Goal: Task Accomplishment & Management: Manage account settings

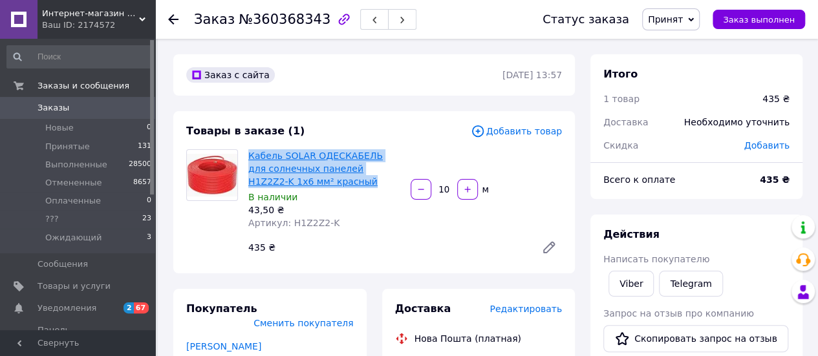
drag, startPoint x: 304, startPoint y: 180, endPoint x: 251, endPoint y: 153, distance: 60.1
click at [251, 153] on span "Кабель SOLAR ОДЕСКАБЕЛЬ для солнечных панелей H1Z2Z2-K 1х6 мм² красный" at bounding box center [324, 168] width 152 height 39
copy link "Кабель SOLAR ОДЕСКАБЕЛЬ для солнечных панелей H1Z2Z2-K 1х6 мм² красный"
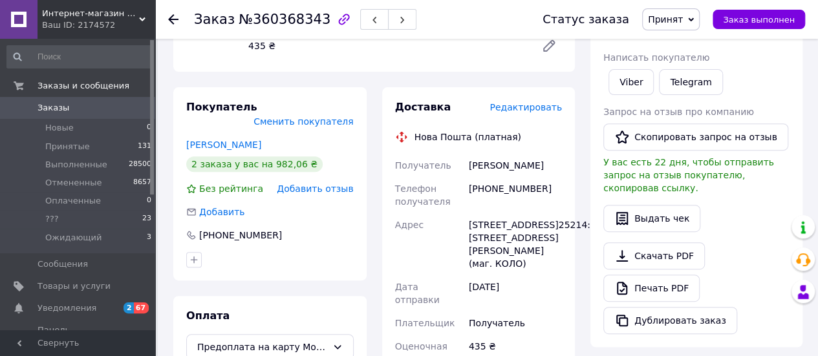
scroll to position [65, 0]
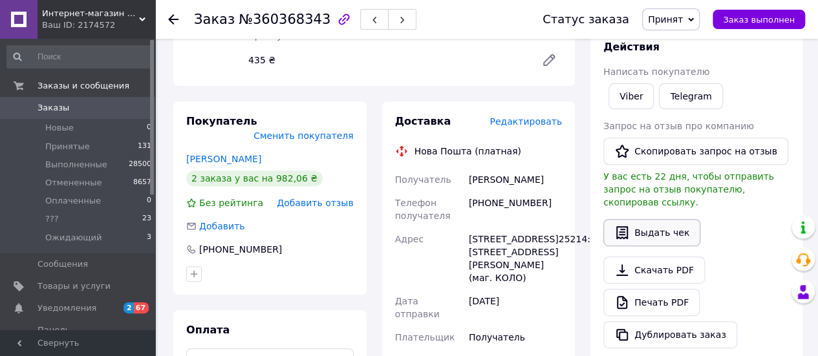
scroll to position [259, 0]
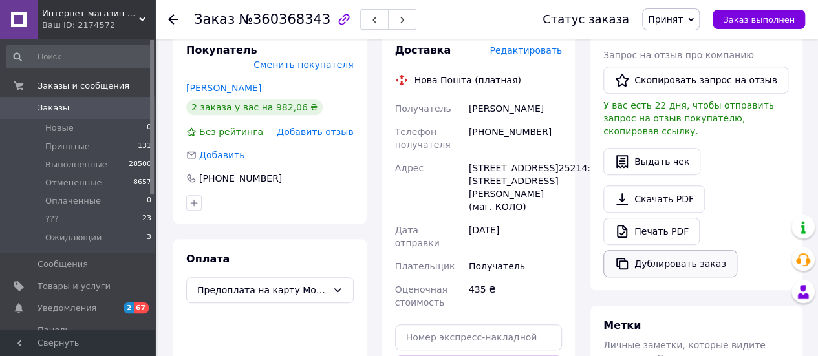
click at [650, 250] on button "Дублировать заказ" at bounding box center [670, 263] width 134 height 27
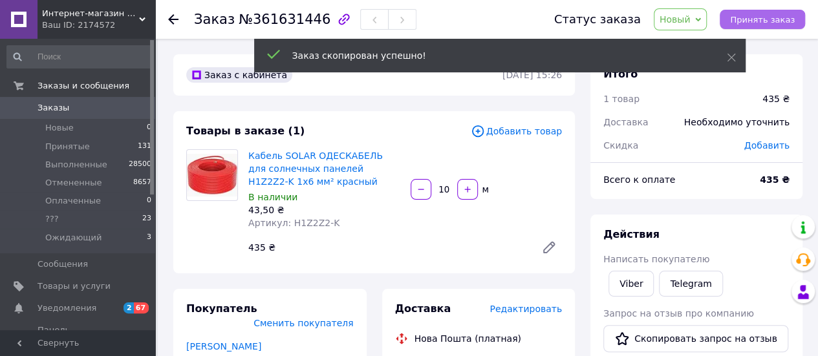
click at [770, 19] on span "Принять заказ" at bounding box center [762, 20] width 65 height 10
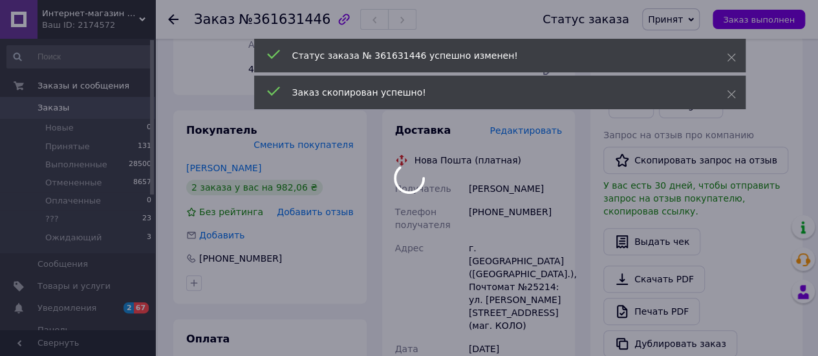
scroll to position [194, 0]
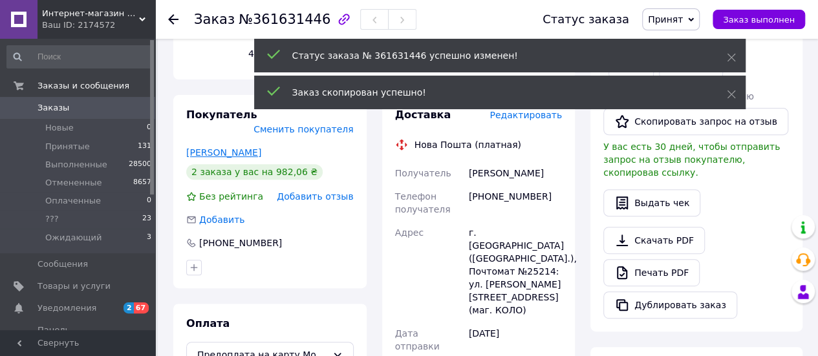
click at [226, 147] on link "Марченко Віктор" at bounding box center [223, 152] width 75 height 10
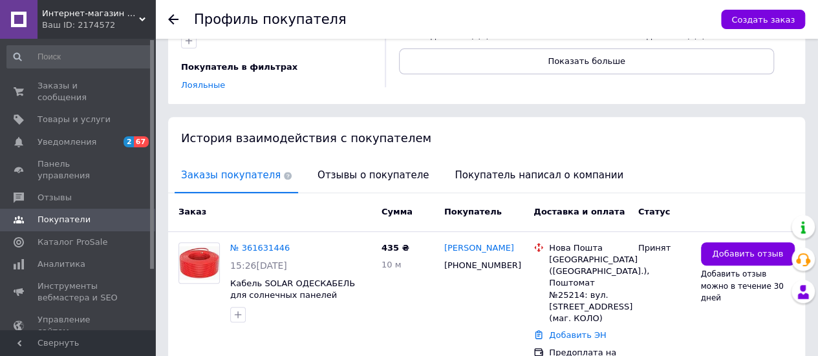
scroll to position [259, 0]
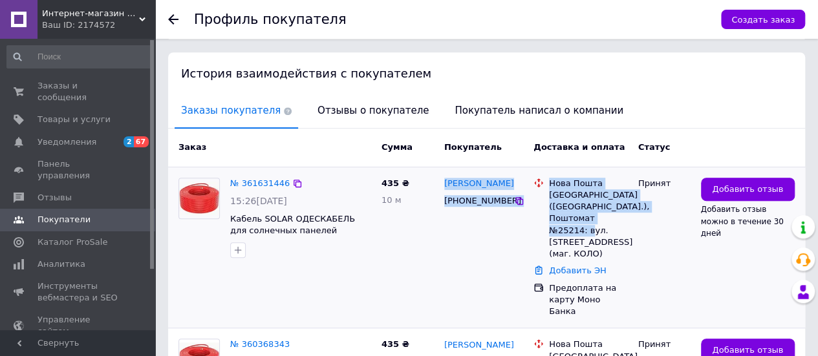
drag, startPoint x: 441, startPoint y: 164, endPoint x: 624, endPoint y: 207, distance: 188.0
click at [624, 207] on div "№ 361631446 15:26, 12.09.2025 Кабель SOLAR ОДЕСКАБЕЛЬ для солнечных панелей H1Z…" at bounding box center [486, 248] width 626 height 150
copy div "Віктор Марченко +380677101858 Нова Пошта Київ (Київська обл.), Поштомат №25214:…"
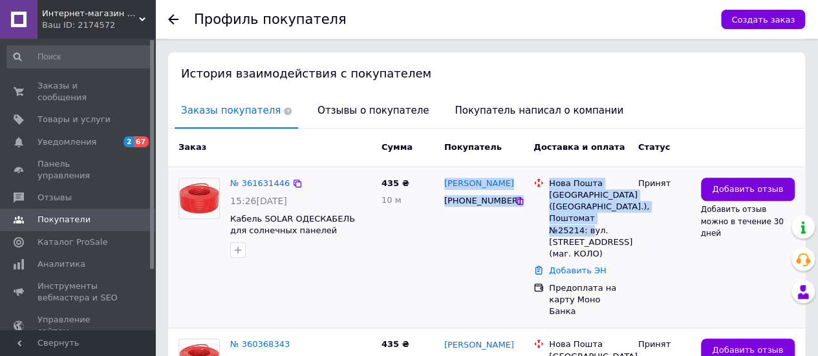
copy div "Віктор Марченко +380677101858 Нова Пошта Київ (Київська обл.), Поштомат №25214:…"
drag, startPoint x: 439, startPoint y: 160, endPoint x: 623, endPoint y: 207, distance: 190.3
click at [623, 207] on div "№ 361631446 15:26, 12.09.2025 Кабель SOLAR ОДЕСКАБЕЛЬ для солнечных панелей H1Z…" at bounding box center [486, 248] width 626 height 150
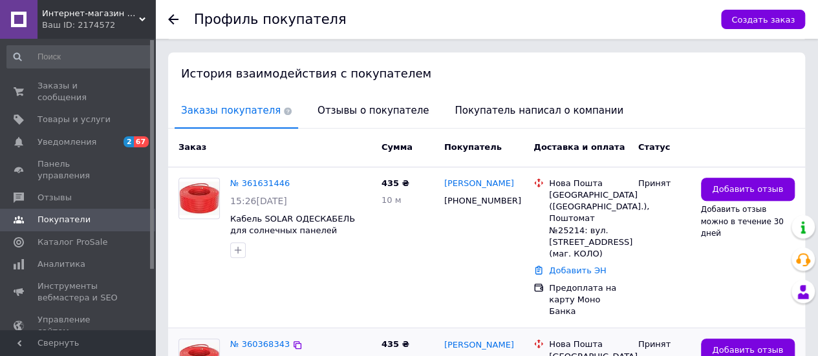
click at [72, 86] on span "Заказы и сообщения" at bounding box center [78, 91] width 82 height 23
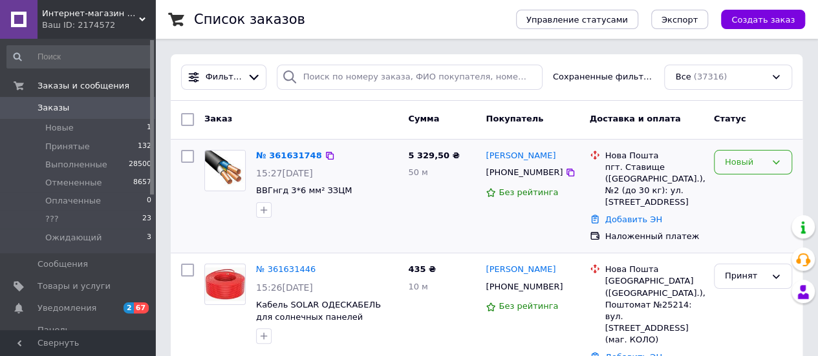
click at [743, 162] on div "Новый" at bounding box center [744, 163] width 41 height 14
click at [734, 185] on li "Принят" at bounding box center [752, 189] width 77 height 24
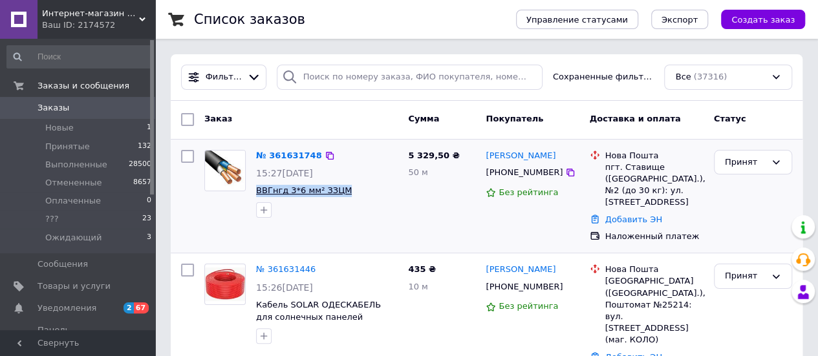
drag, startPoint x: 341, startPoint y: 189, endPoint x: 257, endPoint y: 189, distance: 84.0
click at [257, 189] on span "ВВГнгд 3*6 мм² ЗЗЦМ" at bounding box center [327, 191] width 142 height 12
copy span "ВВГнгд 3*6 мм² ЗЗЦМ"
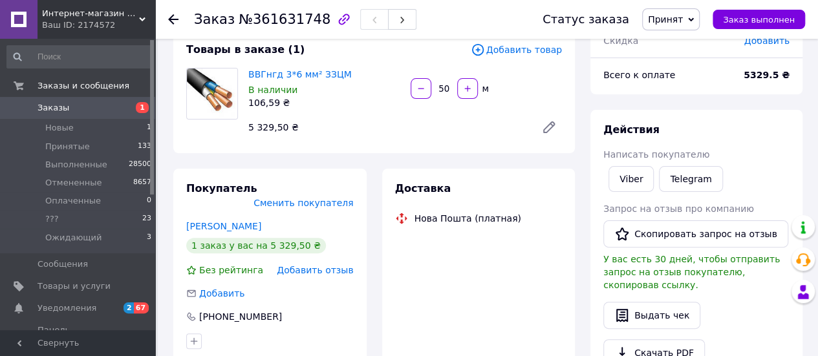
scroll to position [194, 0]
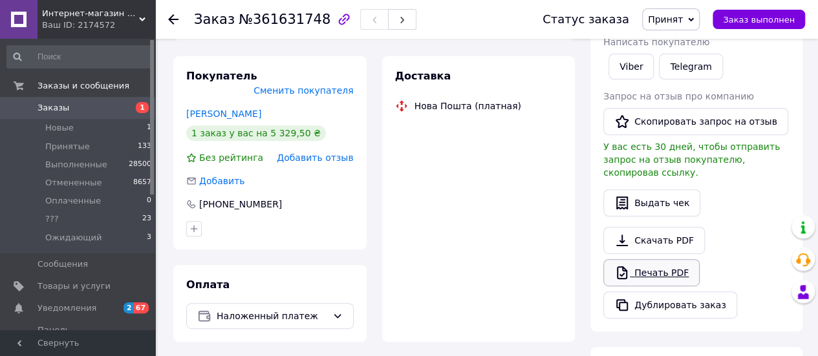
click at [657, 259] on link "Печать PDF" at bounding box center [651, 272] width 96 height 27
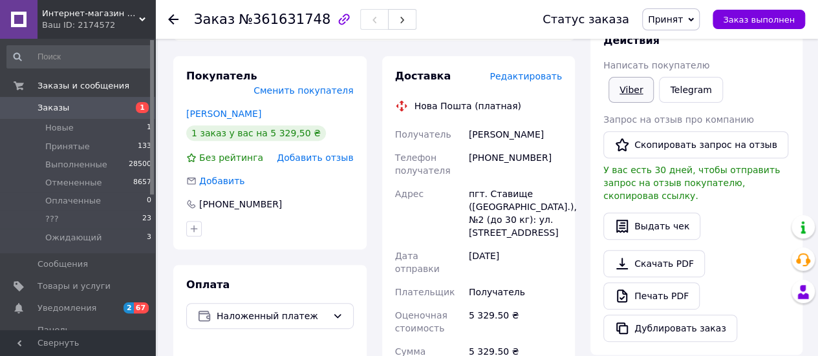
click at [629, 89] on link "Viber" at bounding box center [630, 90] width 45 height 26
click at [69, 127] on span "Новые" at bounding box center [59, 128] width 28 height 12
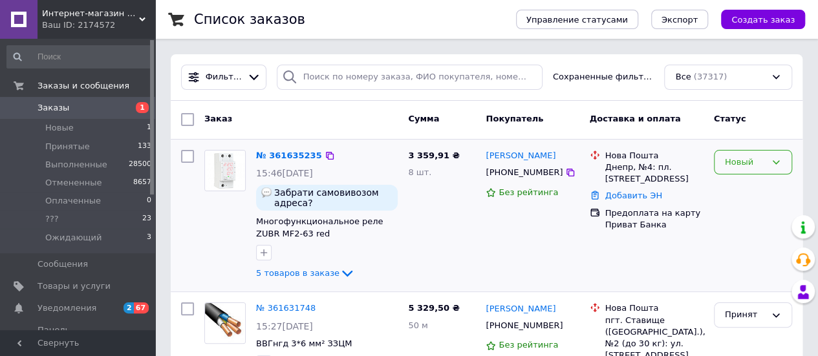
click at [737, 157] on div "Новый" at bounding box center [744, 163] width 41 height 14
click at [739, 186] on li "Принят" at bounding box center [752, 189] width 77 height 24
click at [186, 156] on input "checkbox" at bounding box center [187, 156] width 13 height 13
checkbox input "true"
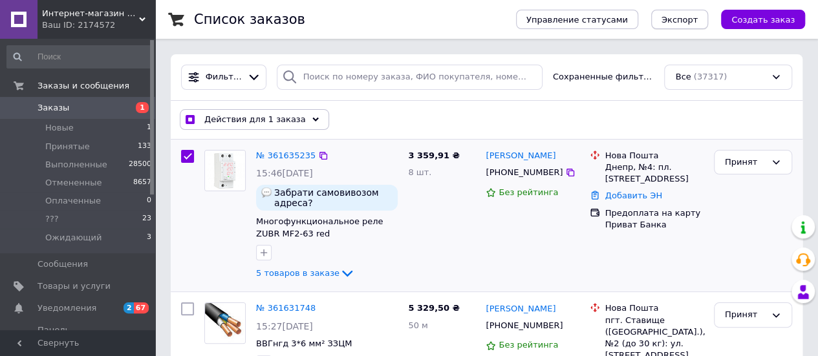
click at [688, 19] on span "Экспорт" at bounding box center [679, 20] width 36 height 10
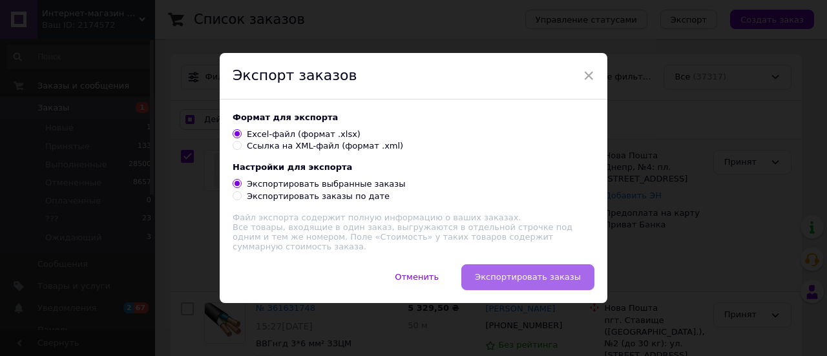
click at [553, 276] on span "Экспортировать заказы" at bounding box center [528, 277] width 106 height 10
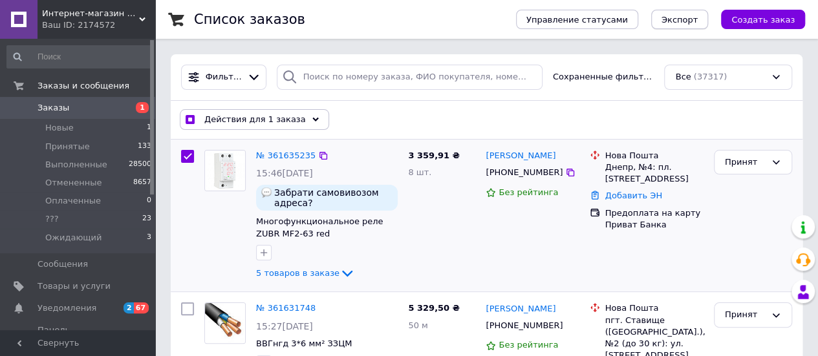
click at [694, 16] on span "Экспорт" at bounding box center [679, 20] width 36 height 10
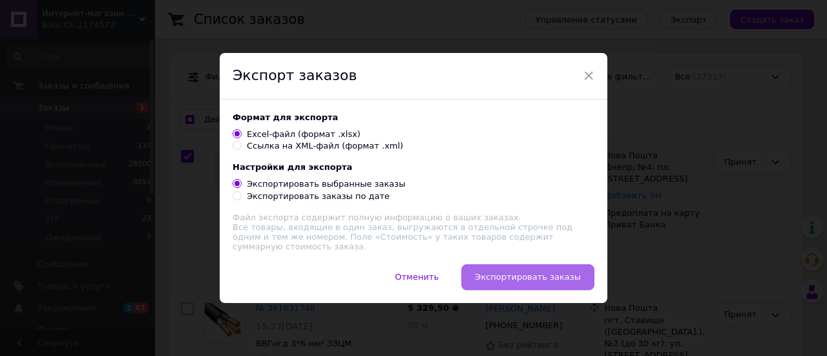
click at [545, 275] on span "Экспортировать заказы" at bounding box center [528, 277] width 106 height 10
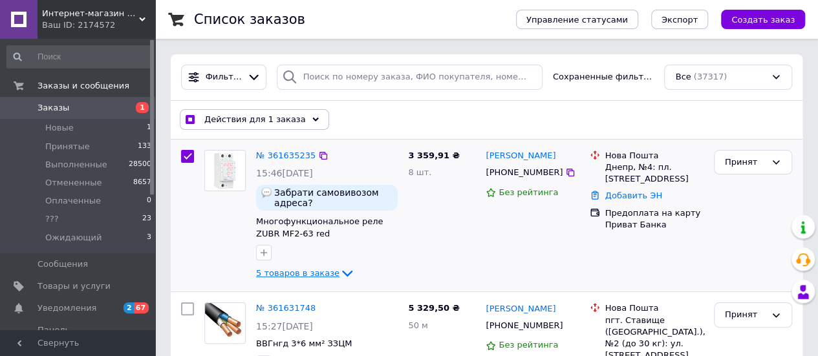
click at [300, 271] on span "5 товаров в заказе" at bounding box center [297, 273] width 83 height 10
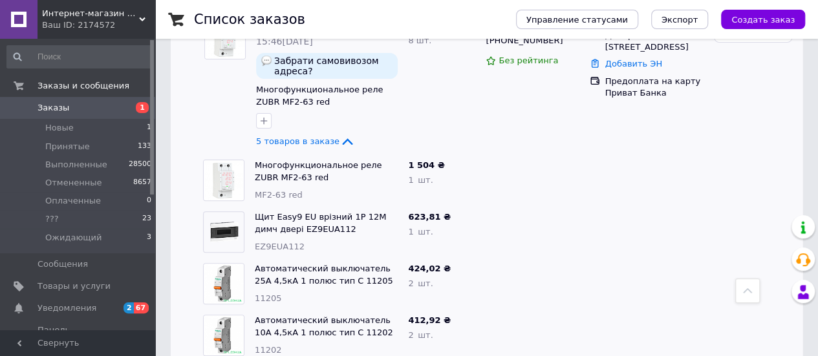
scroll to position [129, 0]
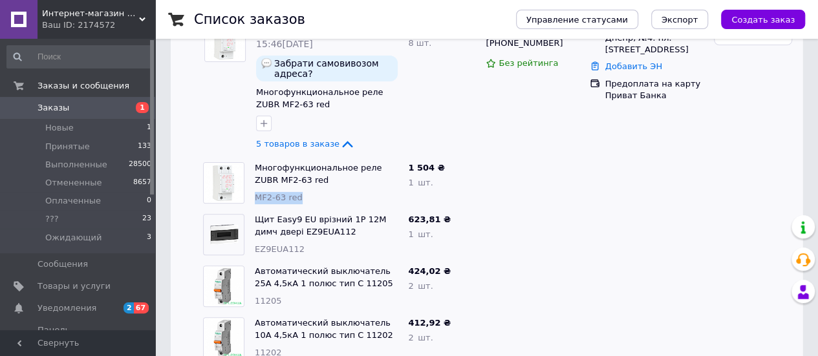
drag, startPoint x: 306, startPoint y: 199, endPoint x: 257, endPoint y: 200, distance: 49.8
click at [257, 200] on div "MF2-63 red" at bounding box center [326, 198] width 143 height 12
copy span "MF2-63 red"
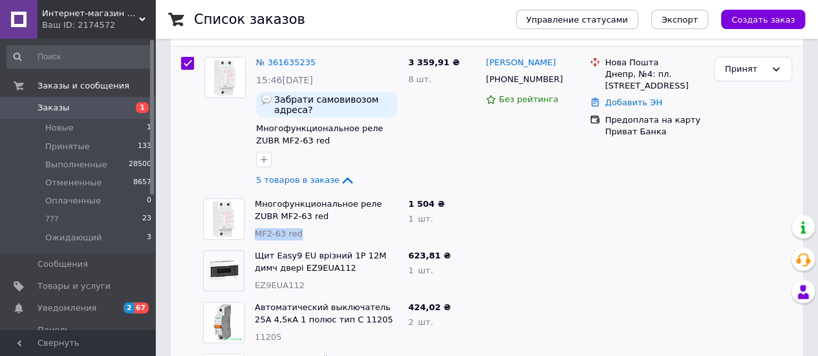
scroll to position [65, 0]
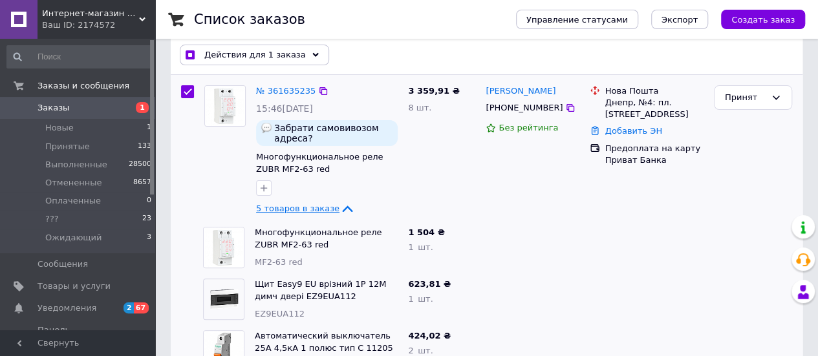
click at [299, 206] on span "5 товаров в заказе" at bounding box center [297, 209] width 83 height 10
checkbox input "true"
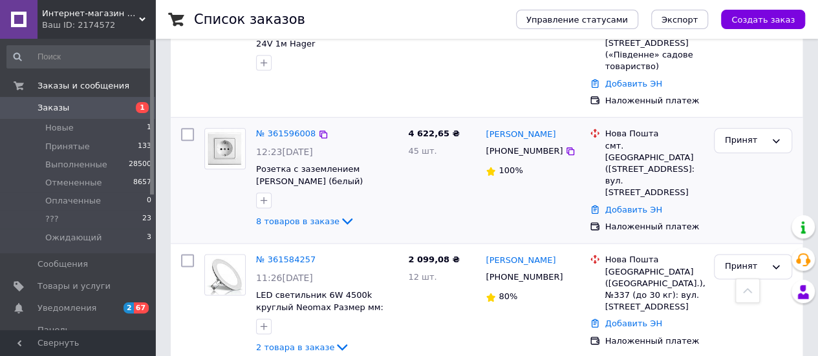
scroll to position [776, 0]
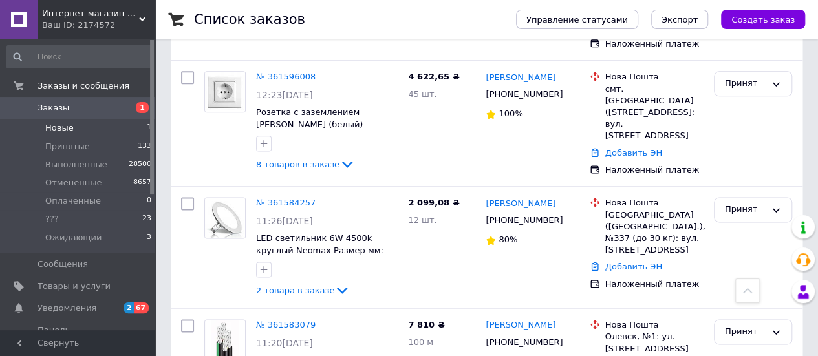
click at [69, 127] on span "Новые" at bounding box center [59, 128] width 28 height 12
checkbox input "false"
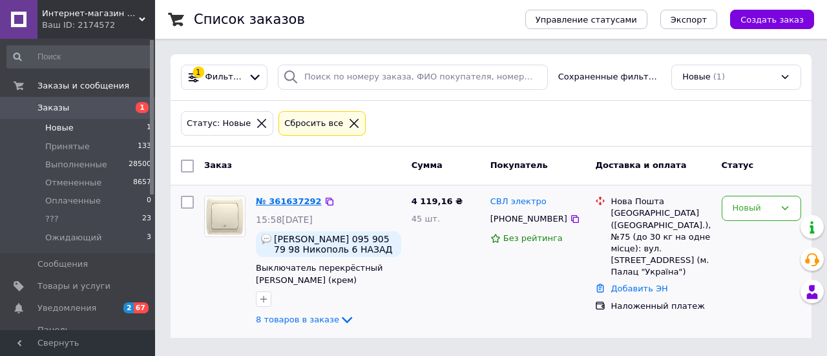
click at [304, 198] on link "№ 361637292" at bounding box center [289, 201] width 66 height 10
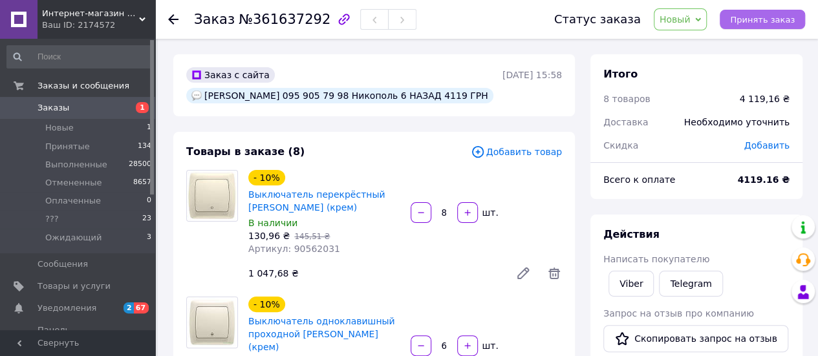
click at [752, 18] on span "Принять заказ" at bounding box center [762, 20] width 65 height 10
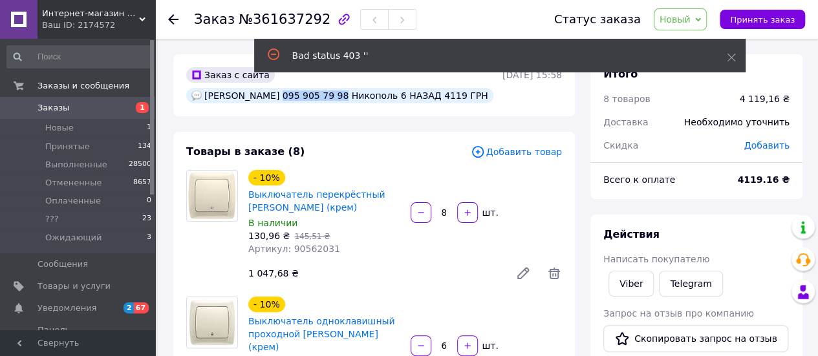
drag, startPoint x: 268, startPoint y: 96, endPoint x: 324, endPoint y: 97, distance: 56.2
click at [324, 97] on div "[PERSON_NAME] 095 905 79 98 Никополь 6 НАЗАД 4119 ГРН" at bounding box center [339, 96] width 307 height 16
copy div "095 905 79 98"
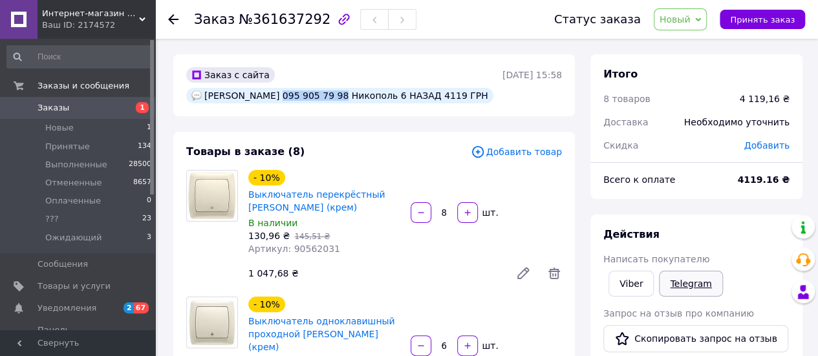
scroll to position [194, 0]
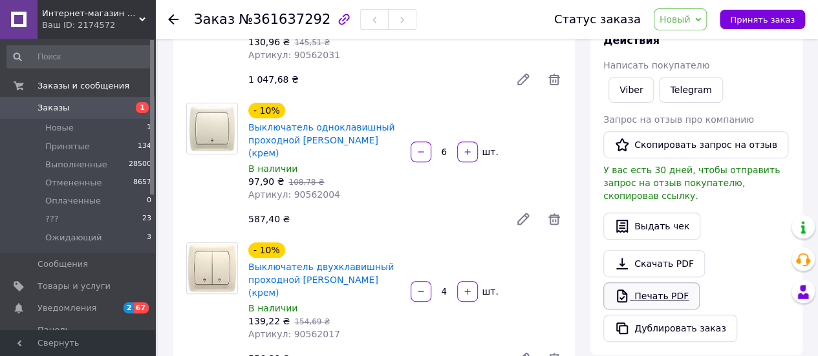
click at [662, 282] on link "Печать PDF" at bounding box center [651, 295] width 96 height 27
click at [87, 129] on li "Новые 1" at bounding box center [79, 128] width 159 height 18
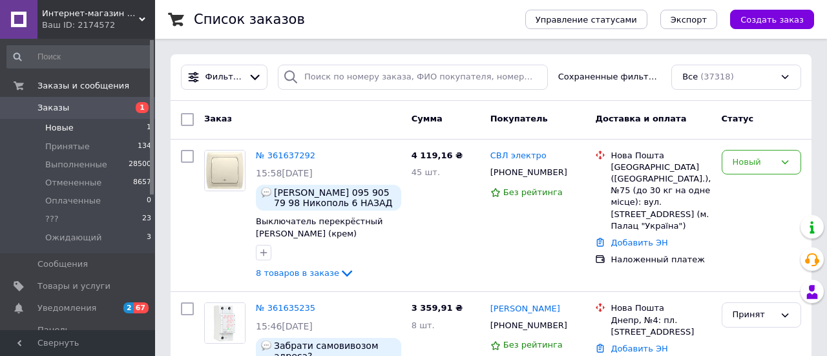
click at [58, 126] on span "Новые" at bounding box center [59, 128] width 28 height 12
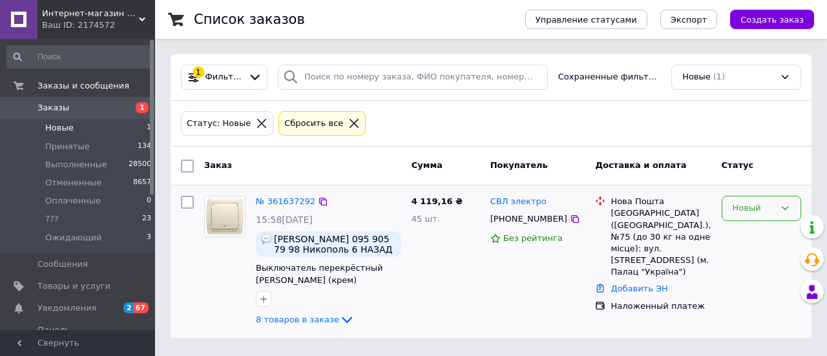
click at [742, 207] on div "Новый" at bounding box center [754, 209] width 42 height 14
click at [743, 232] on li "Принят" at bounding box center [762, 236] width 78 height 24
click at [733, 202] on div "Новый" at bounding box center [754, 209] width 42 height 14
click at [742, 235] on li "Принят" at bounding box center [762, 236] width 78 height 24
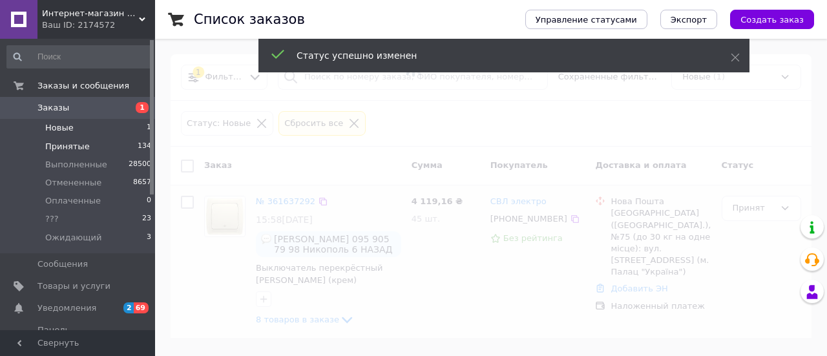
click at [72, 149] on span "Принятые" at bounding box center [67, 147] width 45 height 12
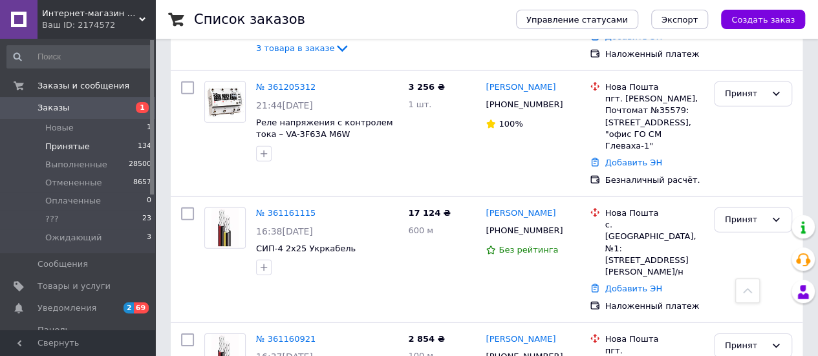
scroll to position [4395, 0]
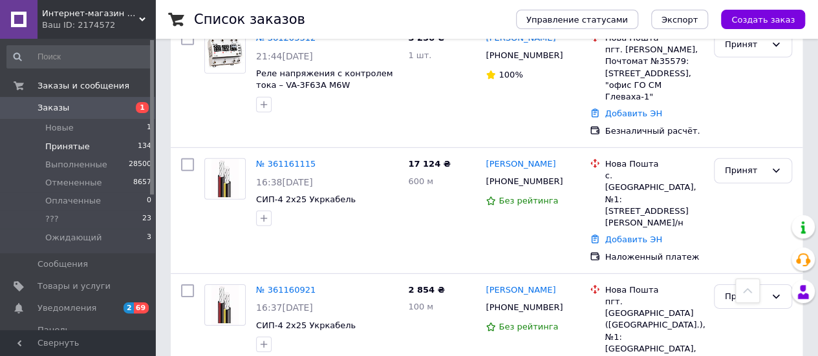
scroll to position [4265, 0]
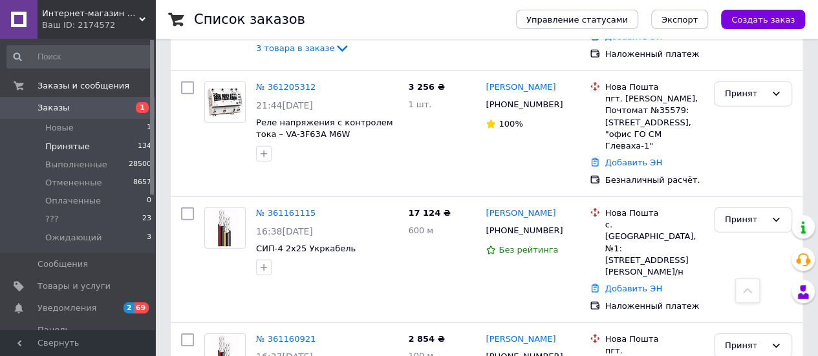
drag, startPoint x: 486, startPoint y: 222, endPoint x: 618, endPoint y: 275, distance: 142.1
copy div "Артур Донченко +380503616242 Без рейтинга Нова Пошта Днепр, №111 (до 30 кг на о…"
click at [62, 131] on span "Новые" at bounding box center [59, 128] width 28 height 12
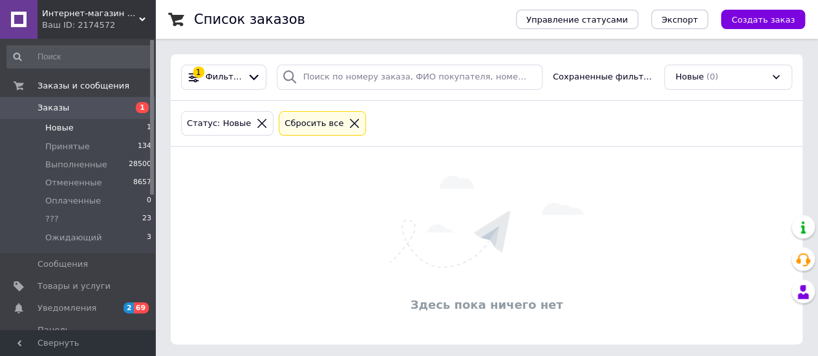
click at [256, 123] on icon at bounding box center [262, 124] width 12 height 12
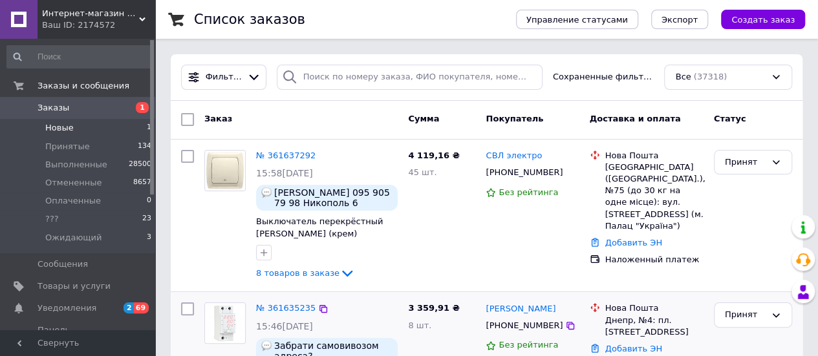
click at [83, 125] on li "Новые 1" at bounding box center [79, 128] width 159 height 18
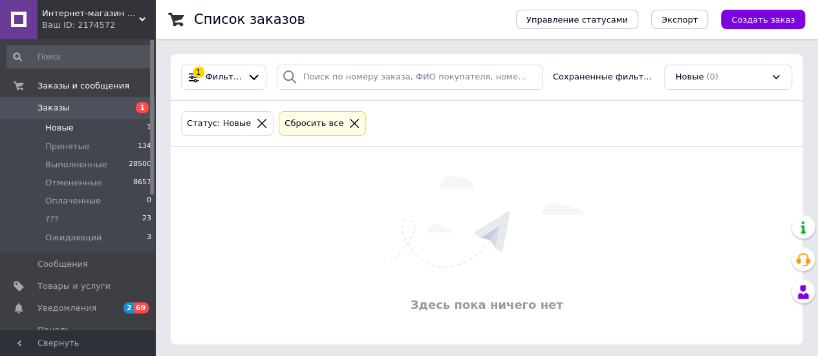
click at [257, 118] on icon at bounding box center [262, 124] width 12 height 12
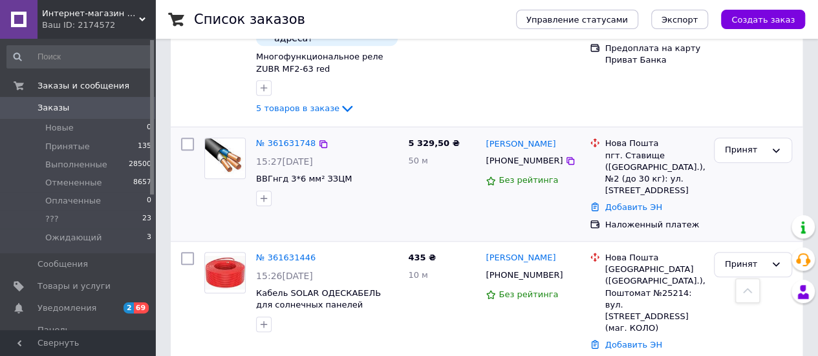
scroll to position [323, 0]
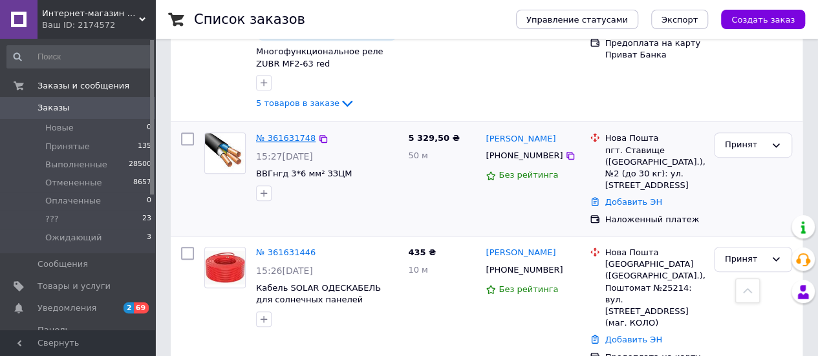
click at [290, 137] on link "№ 361631748" at bounding box center [285, 138] width 59 height 10
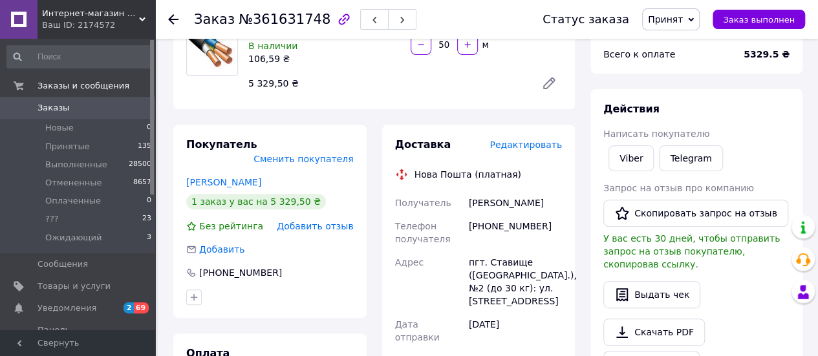
scroll to position [129, 0]
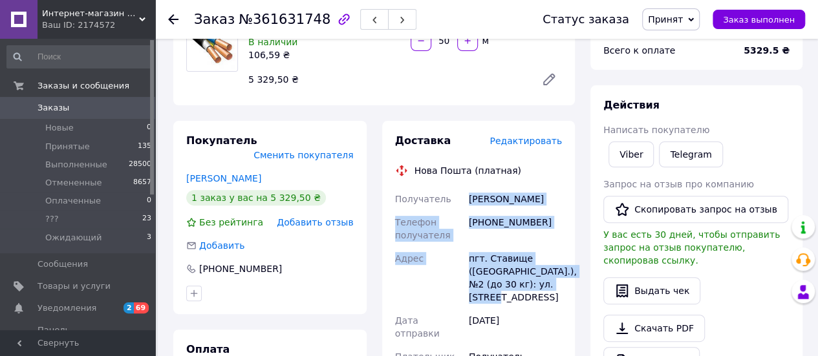
drag, startPoint x: 469, startPoint y: 200, endPoint x: 529, endPoint y: 308, distance: 122.7
copy div "[PERSON_NAME] Телефон получателя [PHONE_NUMBER] [GEOGRAPHIC_DATA] пгт. Ставище …"
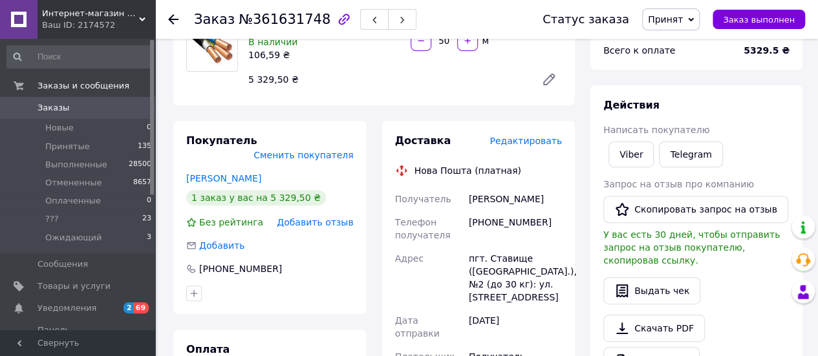
click at [455, 350] on div "Плательщик" at bounding box center [429, 356] width 74 height 23
click at [65, 152] on span "Принятые" at bounding box center [67, 147] width 45 height 12
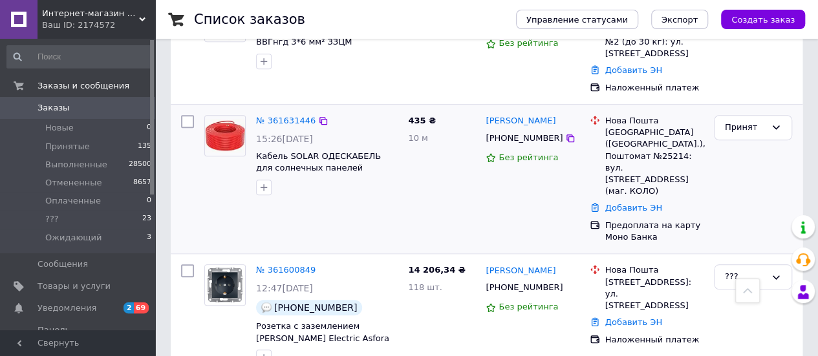
scroll to position [517, 0]
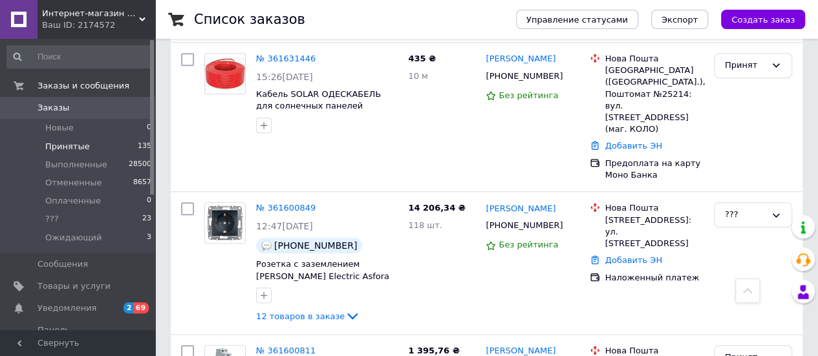
click at [68, 147] on span "Принятые" at bounding box center [67, 147] width 45 height 12
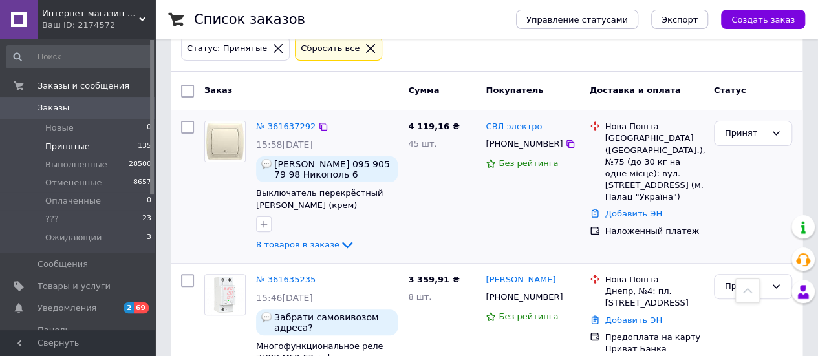
scroll to position [65, 0]
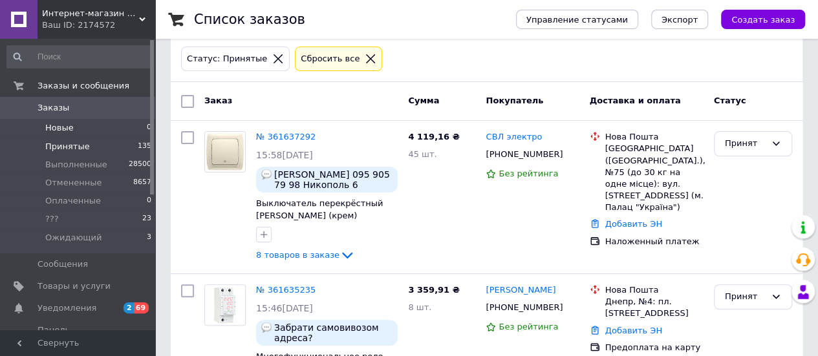
click at [63, 126] on span "Новые" at bounding box center [59, 128] width 28 height 12
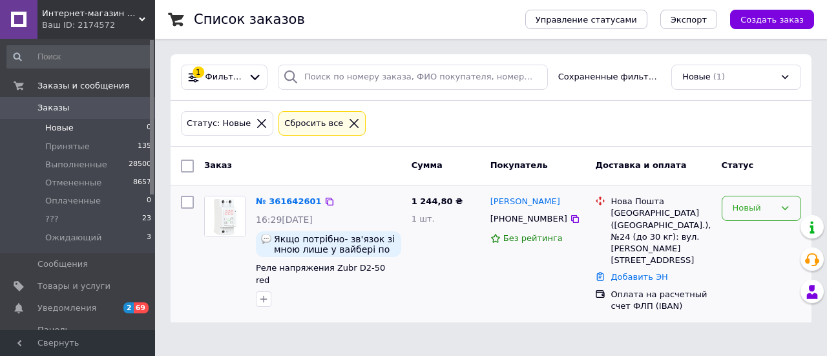
click at [743, 207] on div "Новый" at bounding box center [754, 209] width 42 height 14
click at [749, 235] on li "Принят" at bounding box center [762, 236] width 78 height 24
drag, startPoint x: 390, startPoint y: 266, endPoint x: 326, endPoint y: 268, distance: 63.4
click at [326, 268] on span "Реле напряжения Zubr D2-50 red" at bounding box center [328, 274] width 145 height 24
copy span "Zubr D2-50 red"
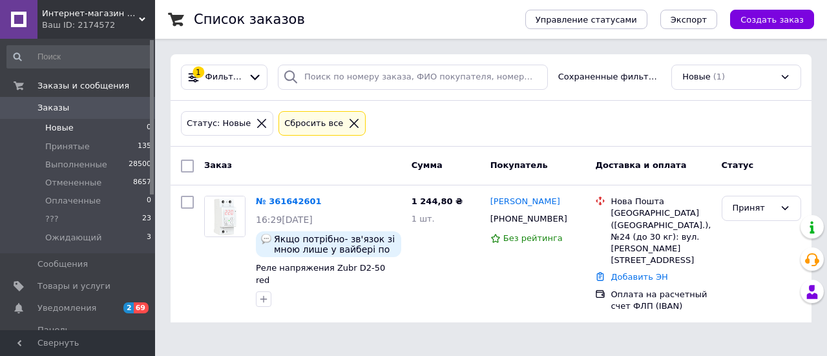
click at [361, 338] on html "Интернет-магазин "SVL электро" Ваш ID: 2174572 Сайт Интернет-магазин "SVL элект…" at bounding box center [413, 169] width 827 height 338
click at [286, 198] on link "№ 361642601" at bounding box center [289, 201] width 66 height 10
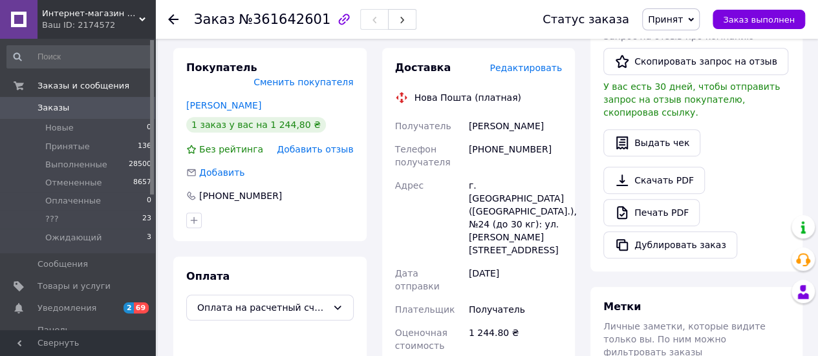
scroll to position [323, 0]
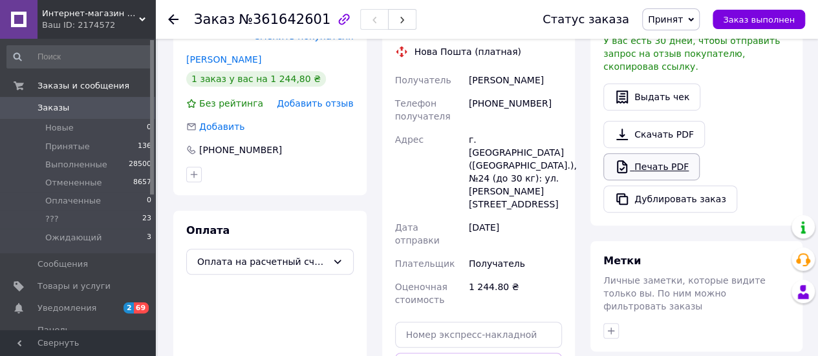
click at [639, 153] on link "Печать PDF" at bounding box center [651, 166] width 96 height 27
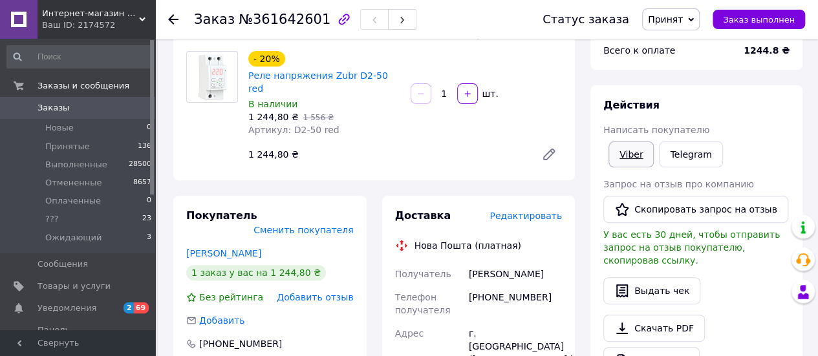
click at [635, 156] on link "Viber" at bounding box center [630, 155] width 45 height 26
drag, startPoint x: 773, startPoint y: 50, endPoint x: 743, endPoint y: 50, distance: 29.7
click at [743, 50] on div "Всего к оплате 1244.8 ₴" at bounding box center [696, 50] width 202 height 28
copy div "Всего к оплате 1244"
click at [62, 129] on span "Новые" at bounding box center [59, 128] width 28 height 12
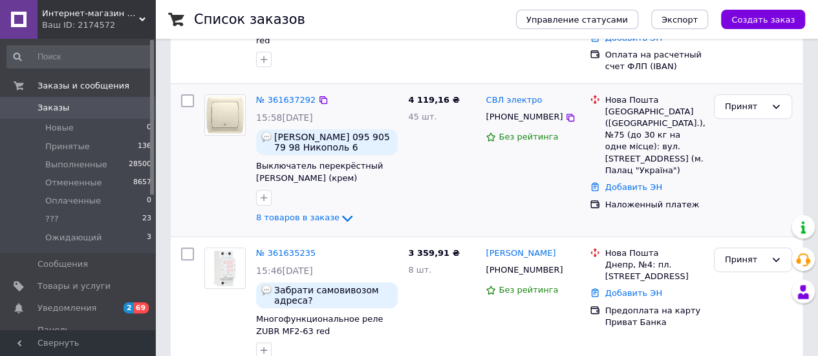
scroll to position [194, 0]
